Goal: Task Accomplishment & Management: Use online tool/utility

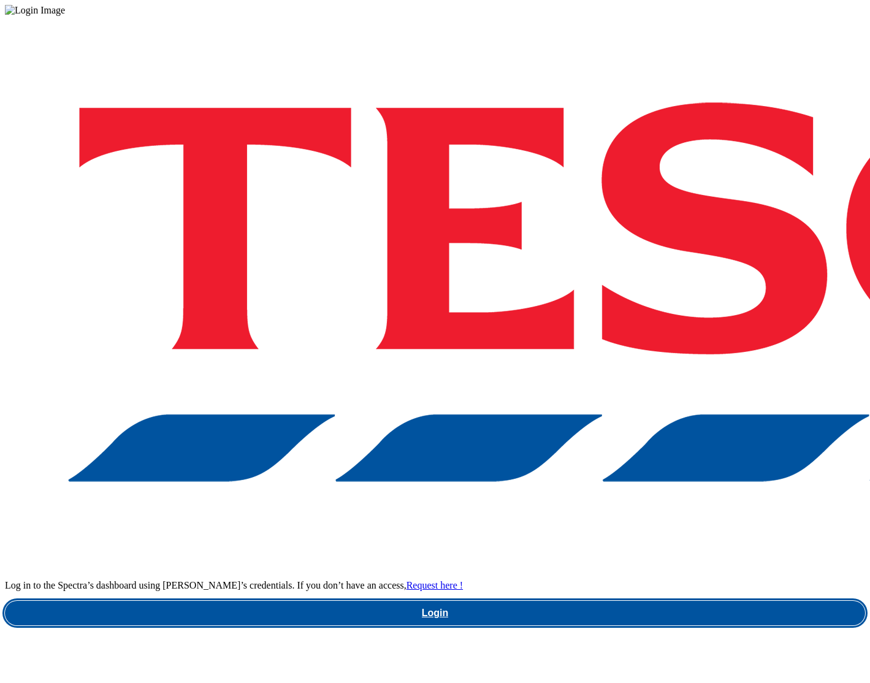
click at [638, 601] on link "Login" at bounding box center [435, 613] width 860 height 25
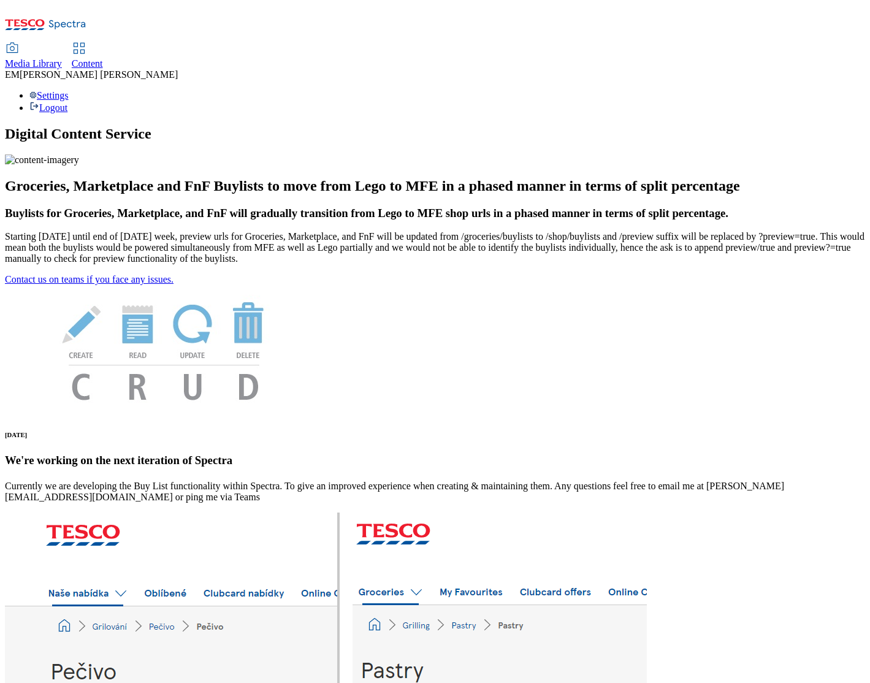
click at [103, 58] on span "Content" at bounding box center [87, 63] width 31 height 10
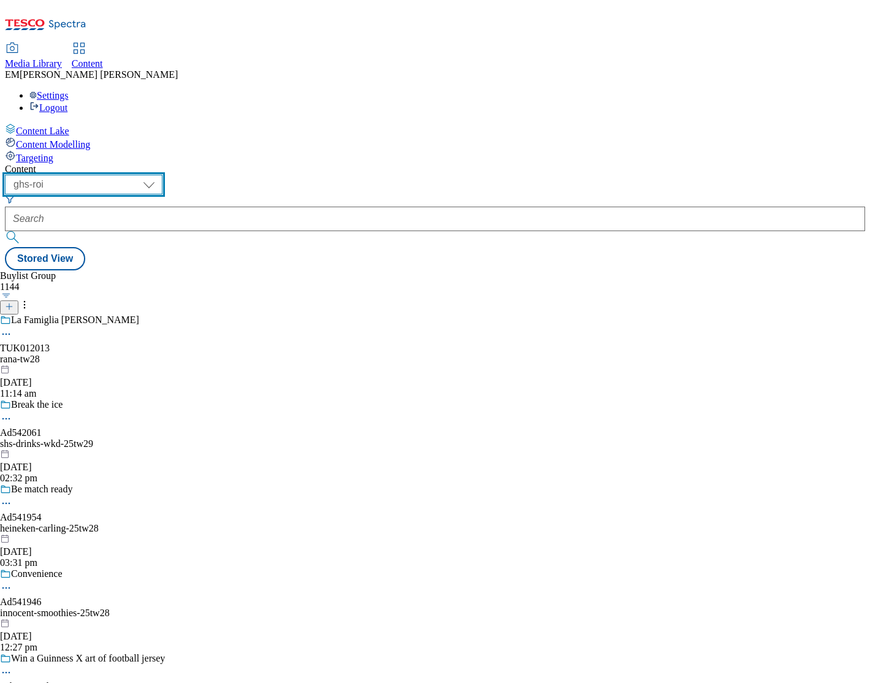
select select "ghs-uk"
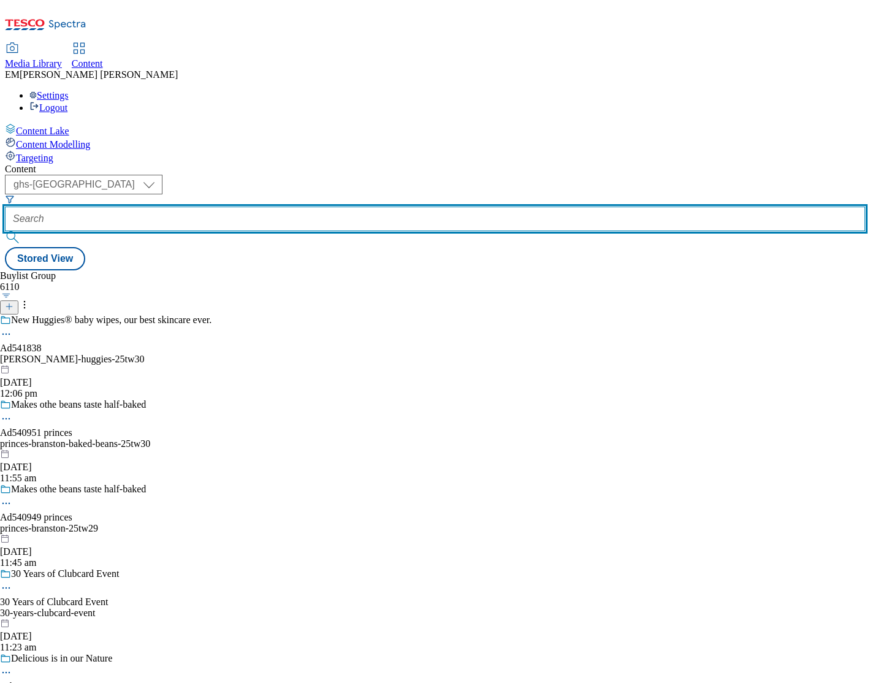
click at [279, 207] on input "text" at bounding box center [435, 219] width 860 height 25
paste input "/jde_video_trial"
click at [267, 207] on input "/jde_video_trial" at bounding box center [435, 219] width 860 height 25
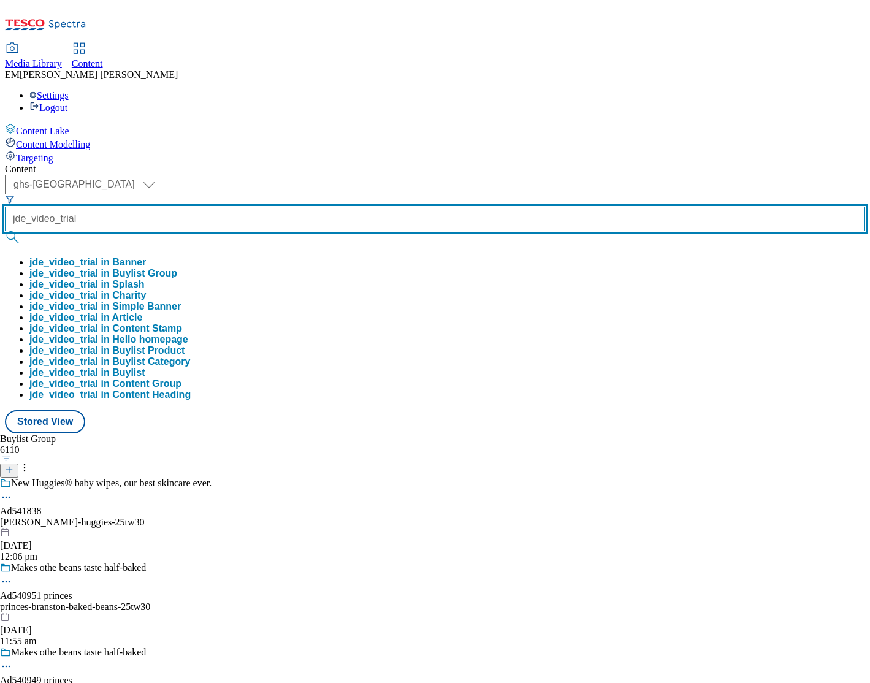
type input "jde_video_trial"
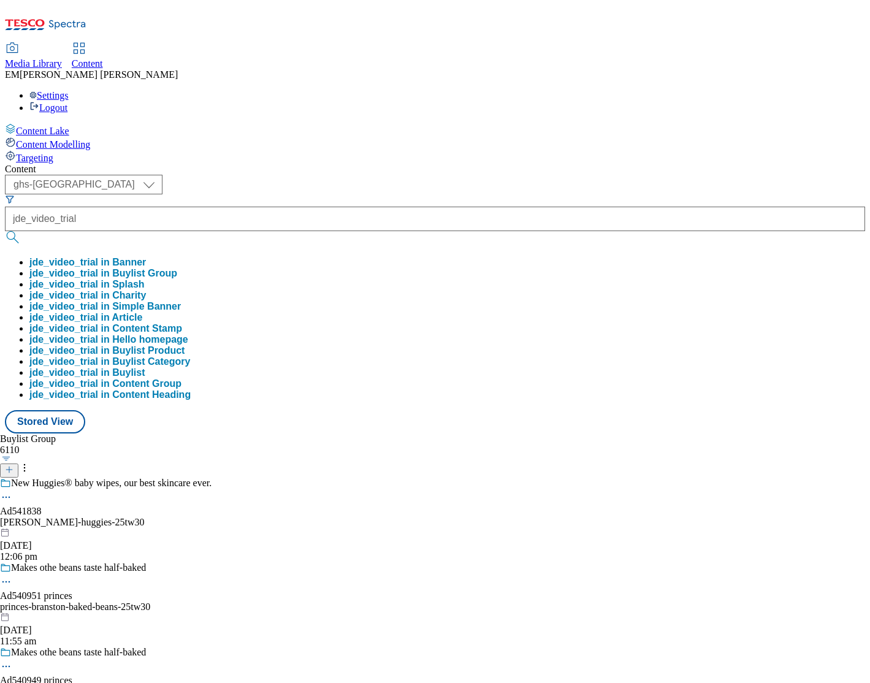
click at [177, 268] on button "jde_video_trial in Buylist Group" at bounding box center [103, 273] width 148 height 11
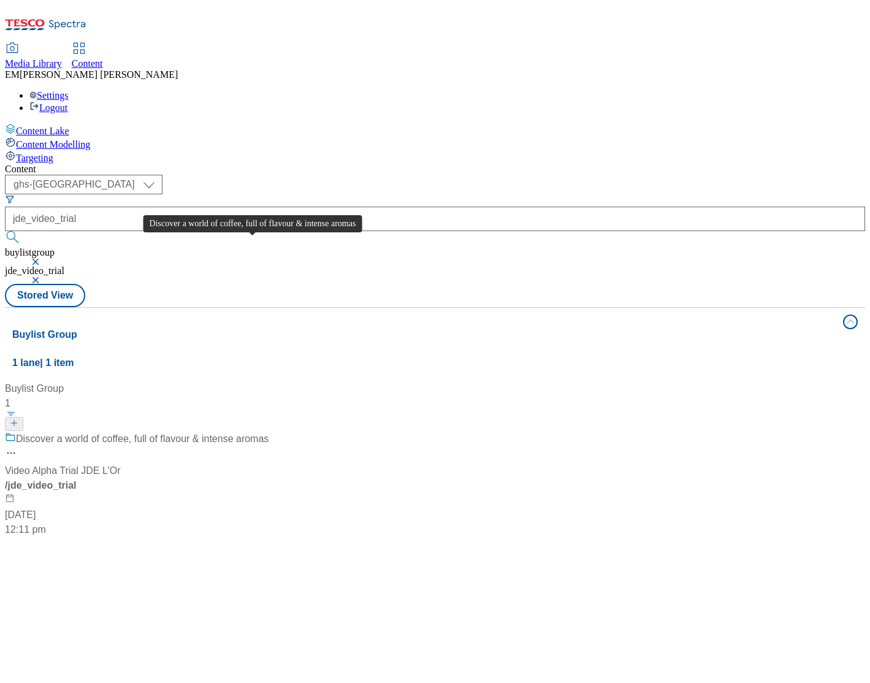
click at [259, 432] on div "Discover a world of coffee, full of flavour & intense aromas" at bounding box center [142, 439] width 253 height 15
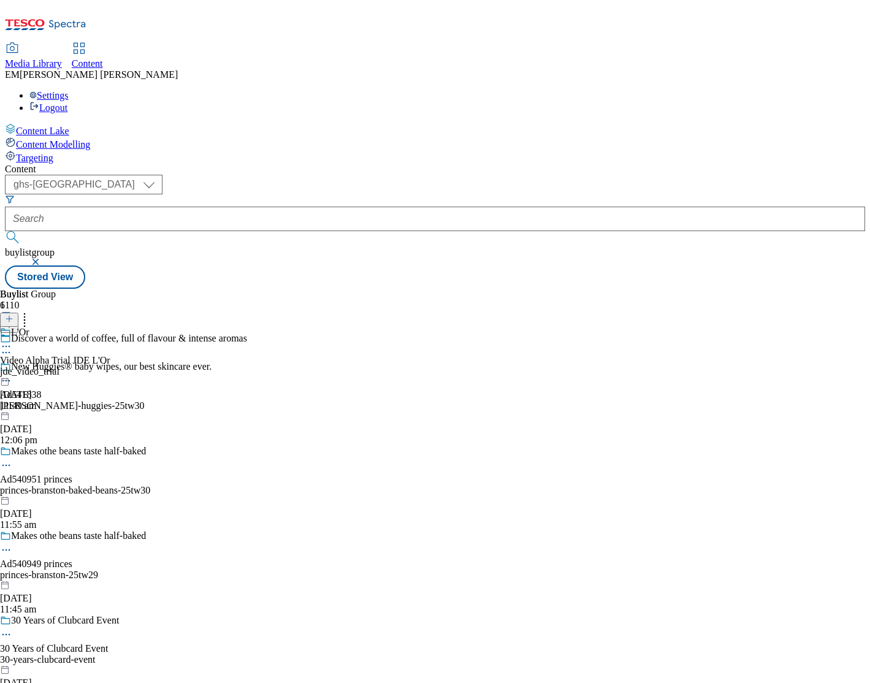
click at [12, 340] on icon at bounding box center [6, 346] width 12 height 12
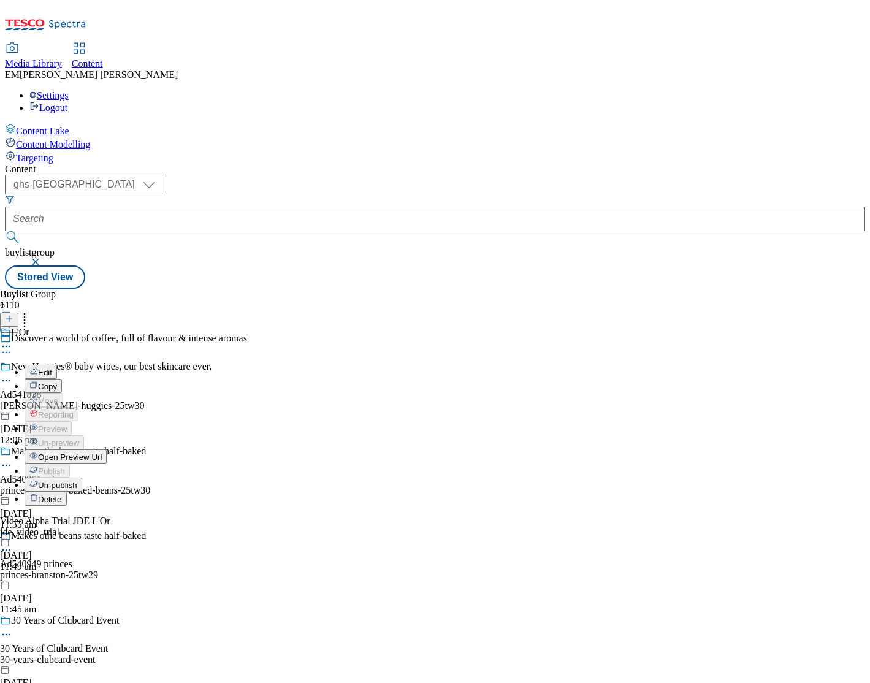
click at [52, 368] on span "Edit" at bounding box center [45, 372] width 14 height 9
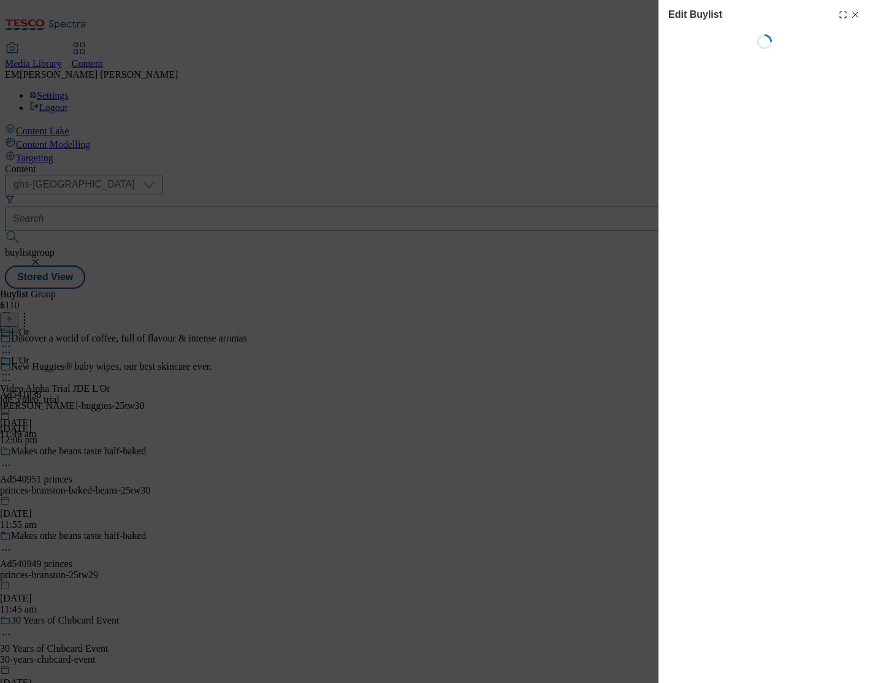
select select "tactical"
select select "supplier funded long term >4 weeks"
select select "dunnhumby"
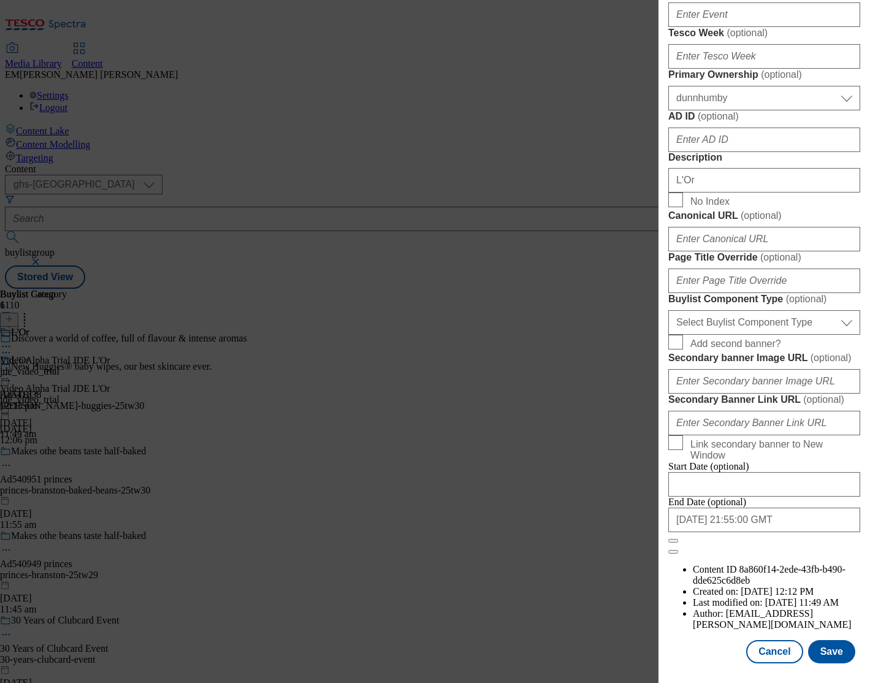
scroll to position [940, 0]
click at [775, 649] on button "Cancel" at bounding box center [774, 651] width 56 height 23
select select "tactical"
select select "supplier funded long term >4 weeks"
select select "dunnhumby"
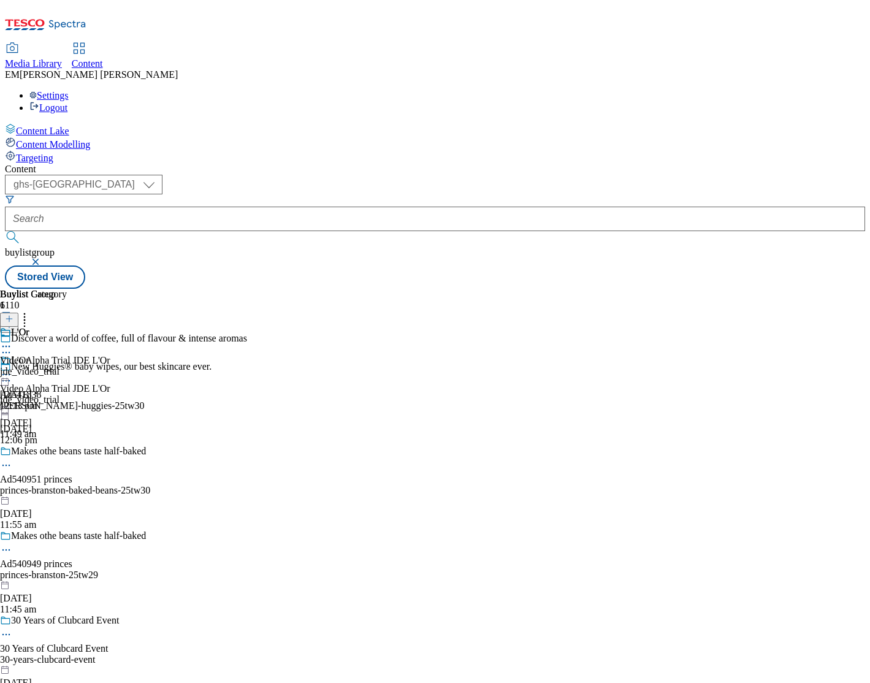
scroll to position [886, 0]
